Goal: Task Accomplishment & Management: Use online tool/utility

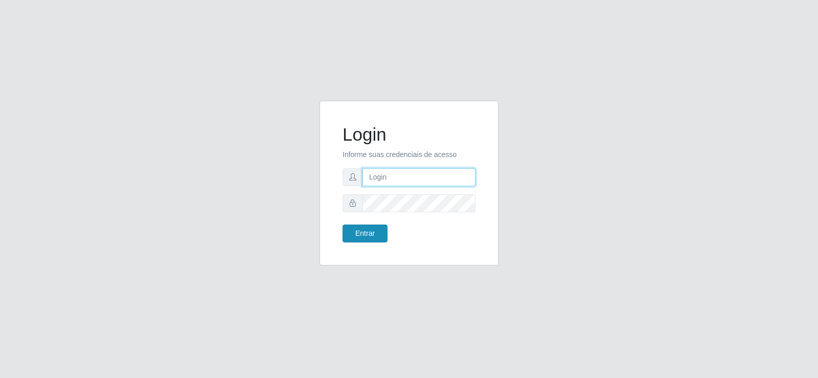
type input "[EMAIL_ADDRESS][DOMAIN_NAME]"
click at [361, 234] on button "Entrar" at bounding box center [365, 234] width 45 height 18
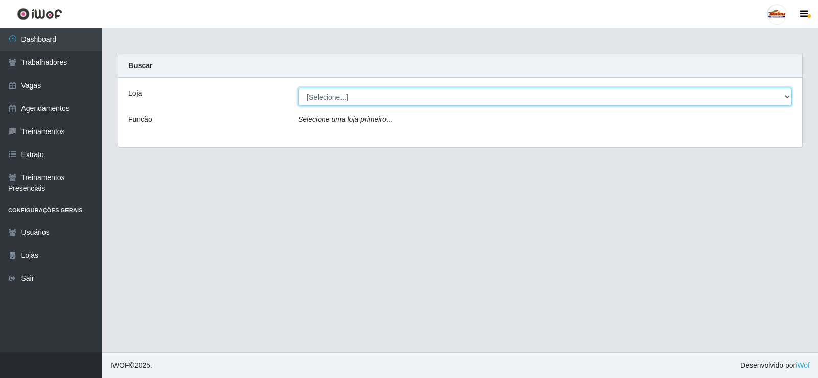
click at [368, 94] on select "[Selecione...] Supermercado Tadeu - [GEOGRAPHIC_DATA]" at bounding box center [545, 97] width 494 height 18
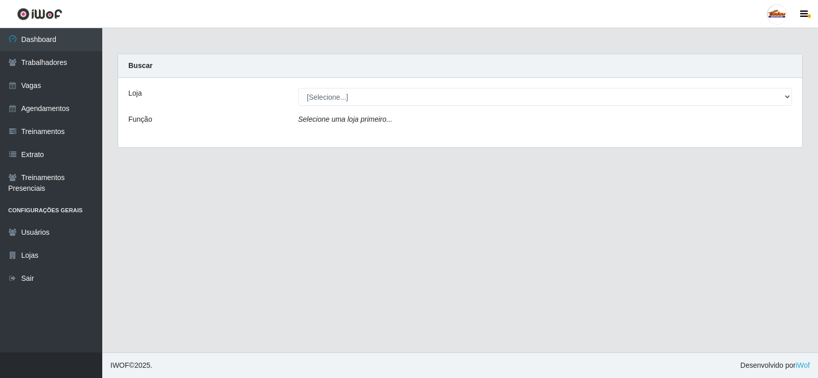
click at [374, 136] on div "Loja [Selecione...] Supermercado Tadeu - [GEOGRAPHIC_DATA] Função Selecione uma…" at bounding box center [460, 113] width 684 height 70
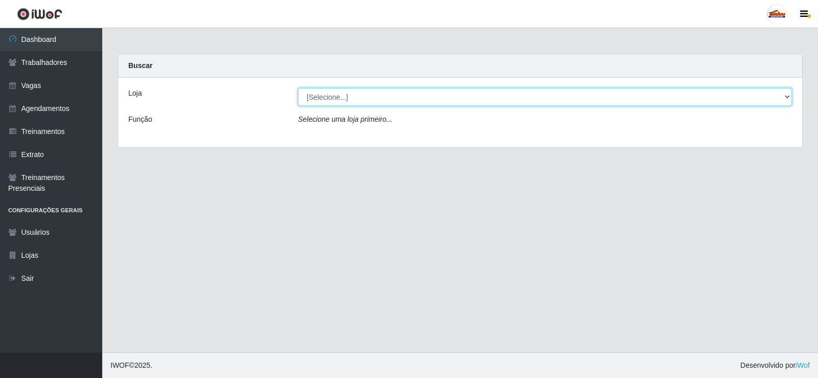
drag, startPoint x: 374, startPoint y: 88, endPoint x: 369, endPoint y: 104, distance: 16.2
click at [374, 88] on select "[Selecione...] Supermercado Tadeu - [GEOGRAPHIC_DATA]" at bounding box center [545, 97] width 494 height 18
select select "195"
click at [298, 88] on select "[Selecione...] Supermercado Tadeu - [GEOGRAPHIC_DATA]" at bounding box center [545, 97] width 494 height 18
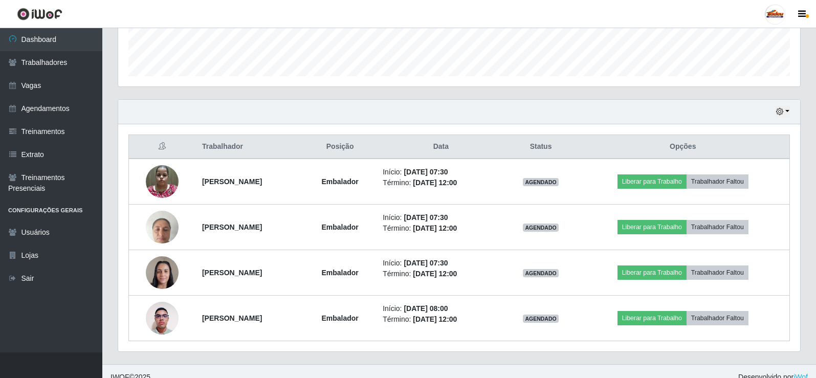
scroll to position [301, 0]
